Goal: Navigation & Orientation: Find specific page/section

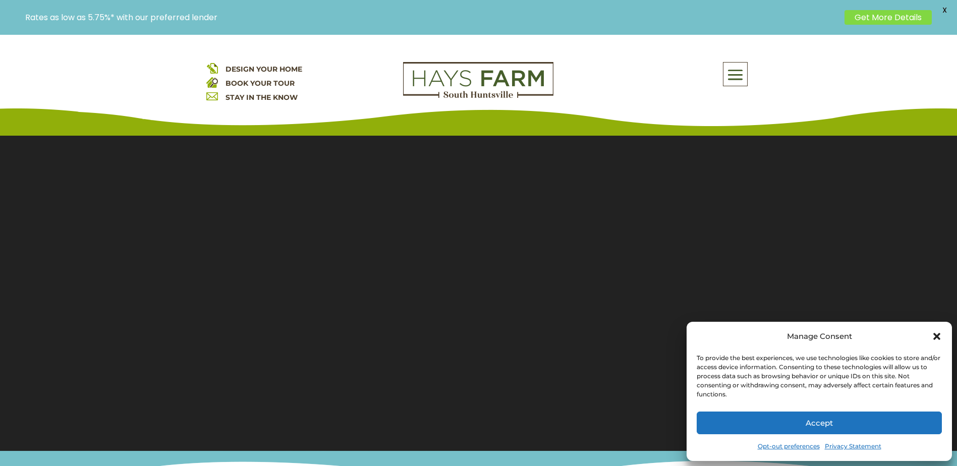
click at [938, 336] on icon "Close dialog" at bounding box center [936, 336] width 7 height 7
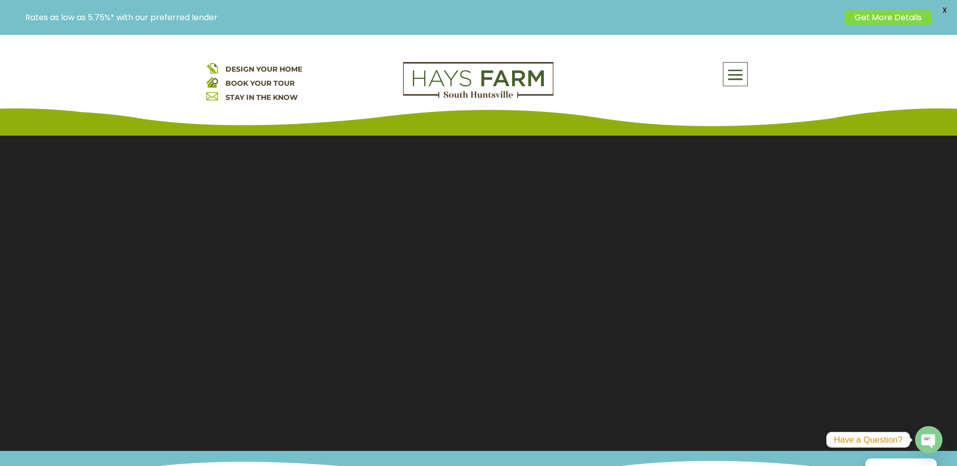
click at [740, 74] on span at bounding box center [735, 75] width 24 height 23
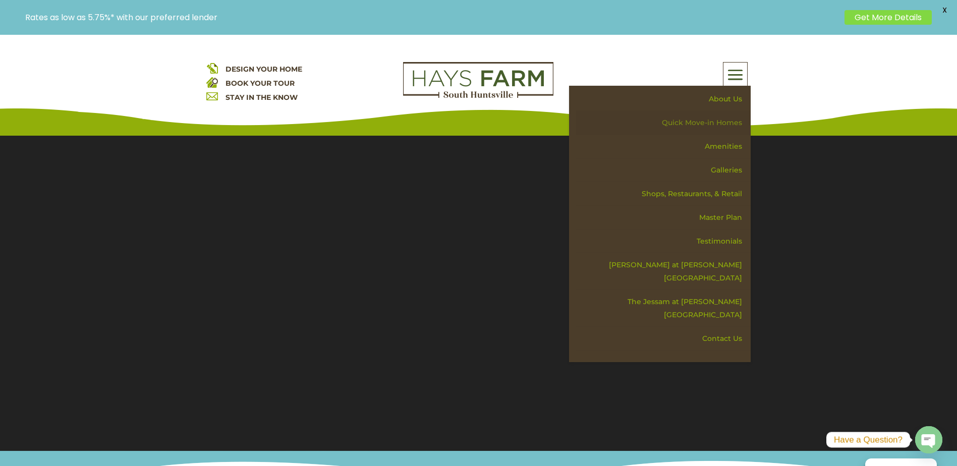
click at [716, 117] on link "Quick Move-in Homes" at bounding box center [663, 123] width 175 height 24
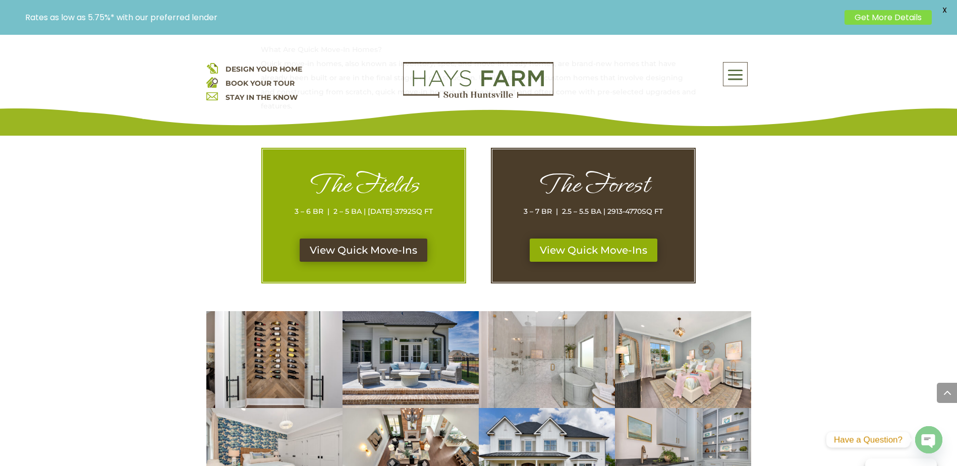
scroll to position [504, 0]
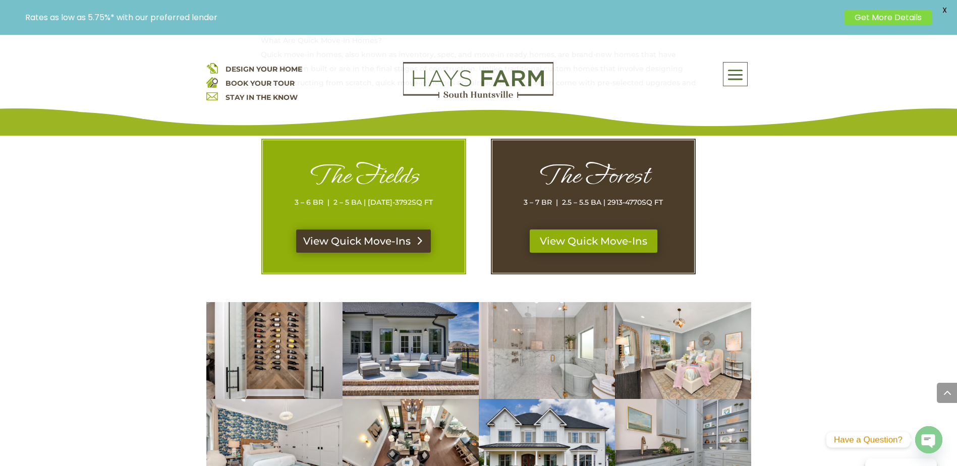
click at [379, 242] on link "View Quick Move-Ins" at bounding box center [363, 241] width 135 height 23
click at [615, 238] on link "View Quick Move-Ins" at bounding box center [593, 241] width 135 height 23
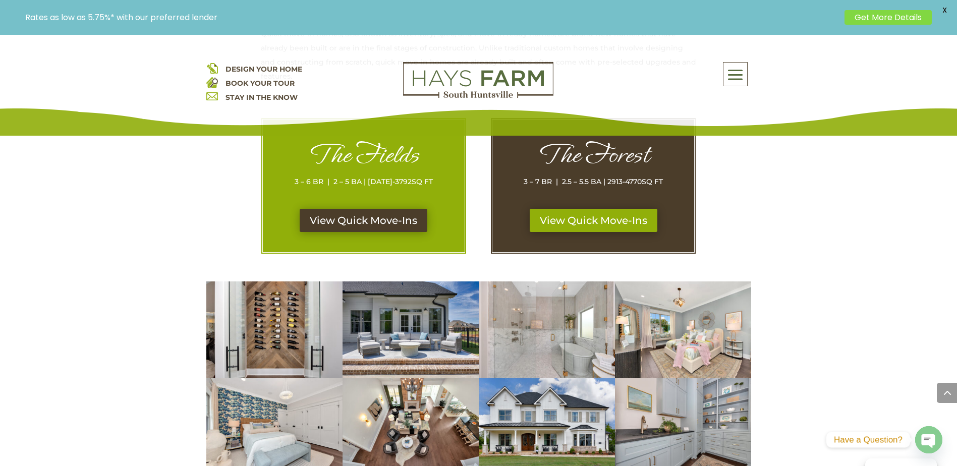
scroll to position [515, 0]
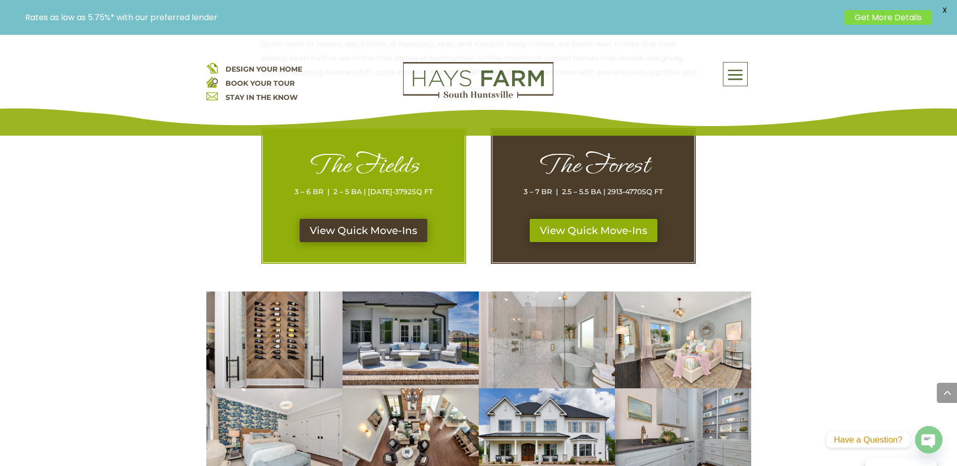
click at [728, 72] on span at bounding box center [735, 75] width 24 height 23
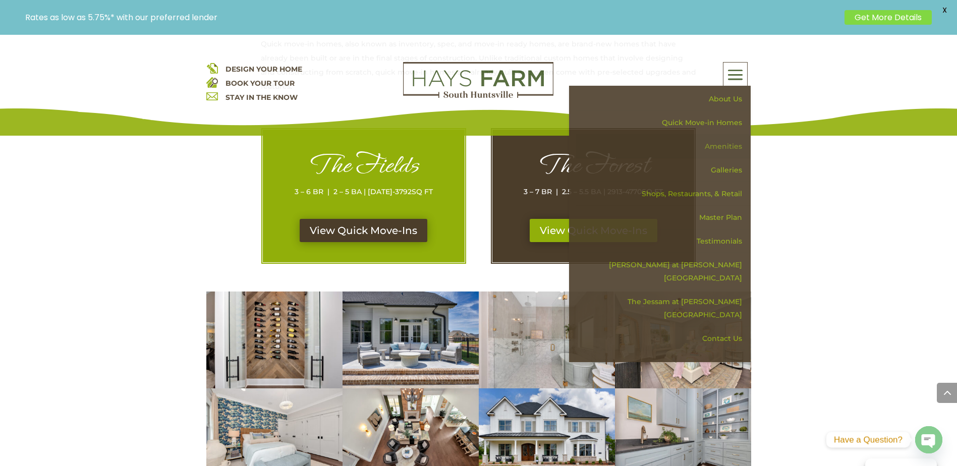
click at [732, 145] on link "Amenities" at bounding box center [663, 147] width 175 height 24
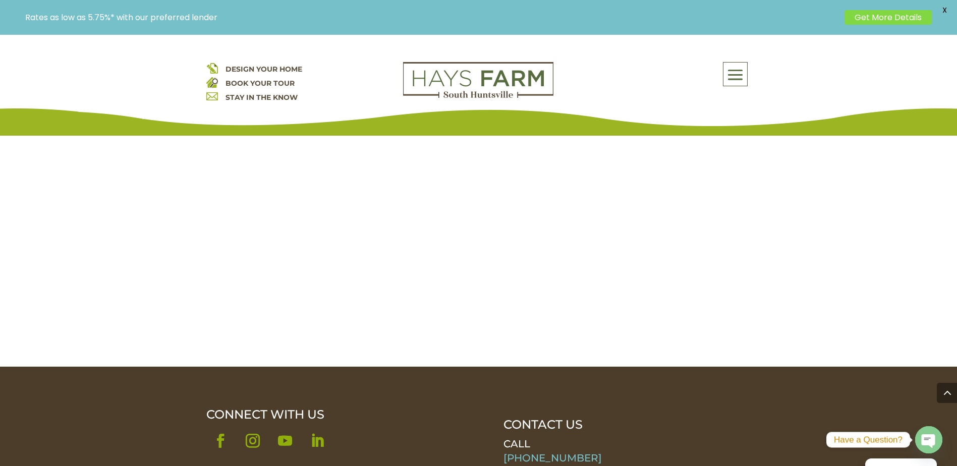
scroll to position [1211, 0]
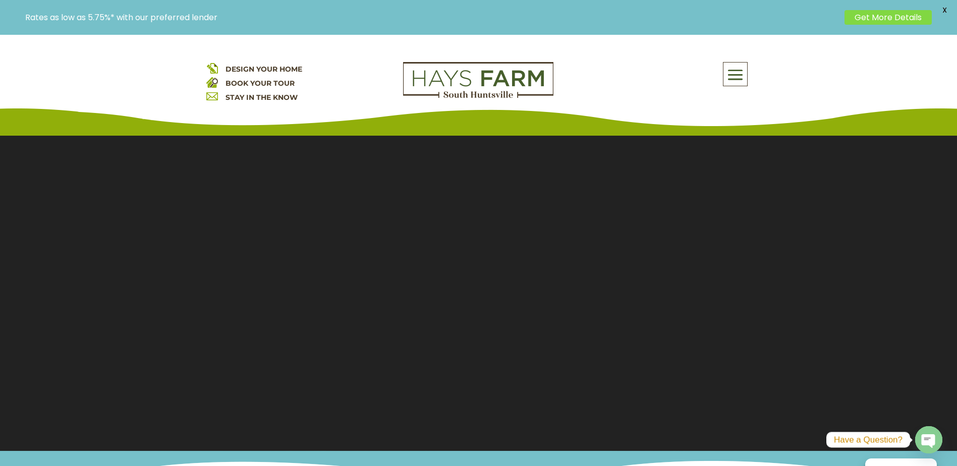
click at [739, 70] on span at bounding box center [735, 75] width 24 height 23
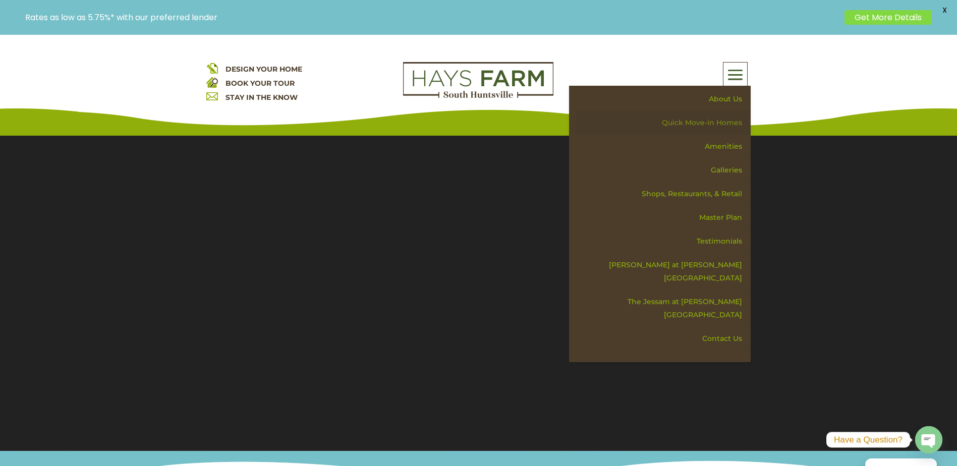
click at [734, 117] on link "Quick Move-in Homes" at bounding box center [663, 123] width 175 height 24
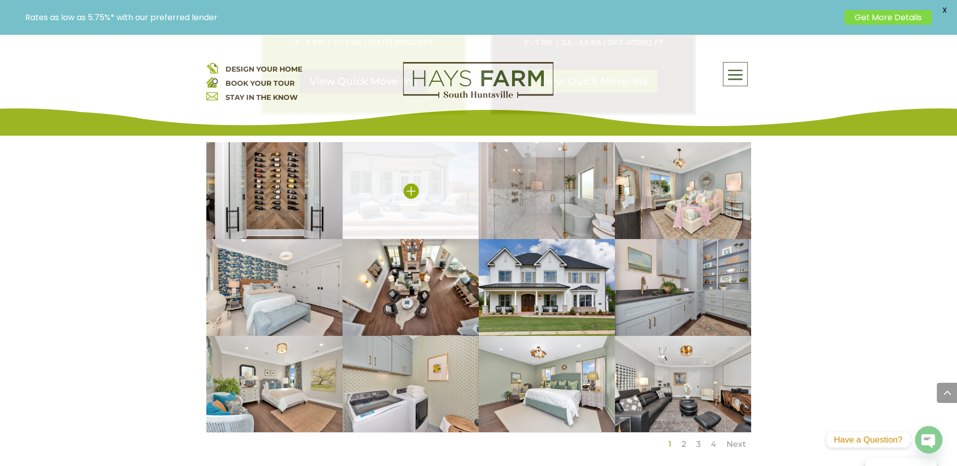
scroll to position [504, 0]
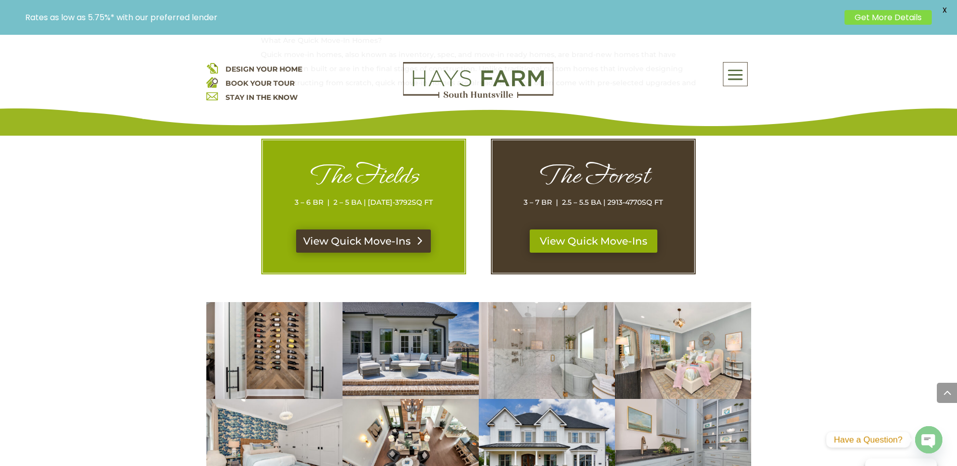
click at [378, 236] on link "View Quick Move-Ins" at bounding box center [363, 241] width 135 height 23
